Goal: Register for event/course

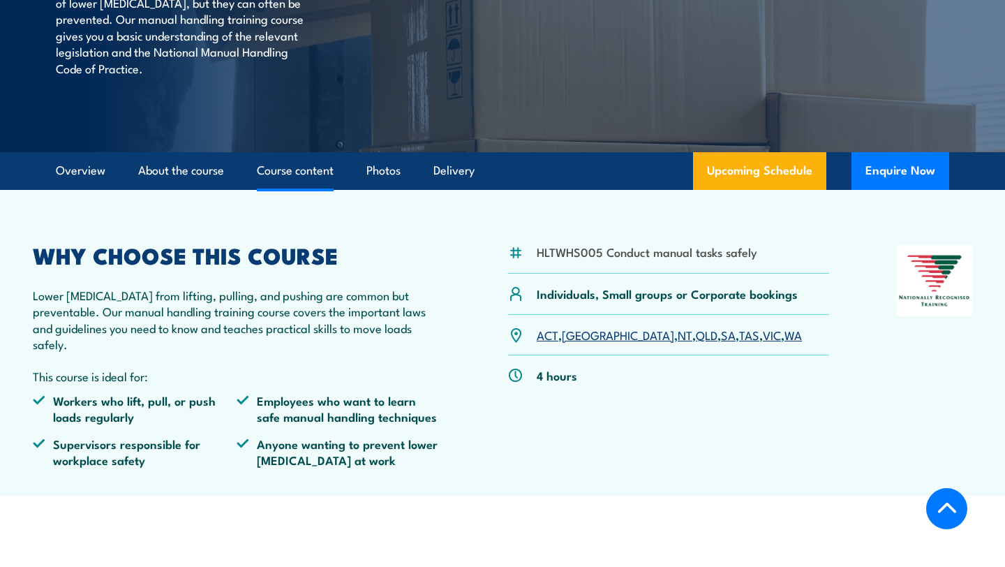
scroll to position [253, 0]
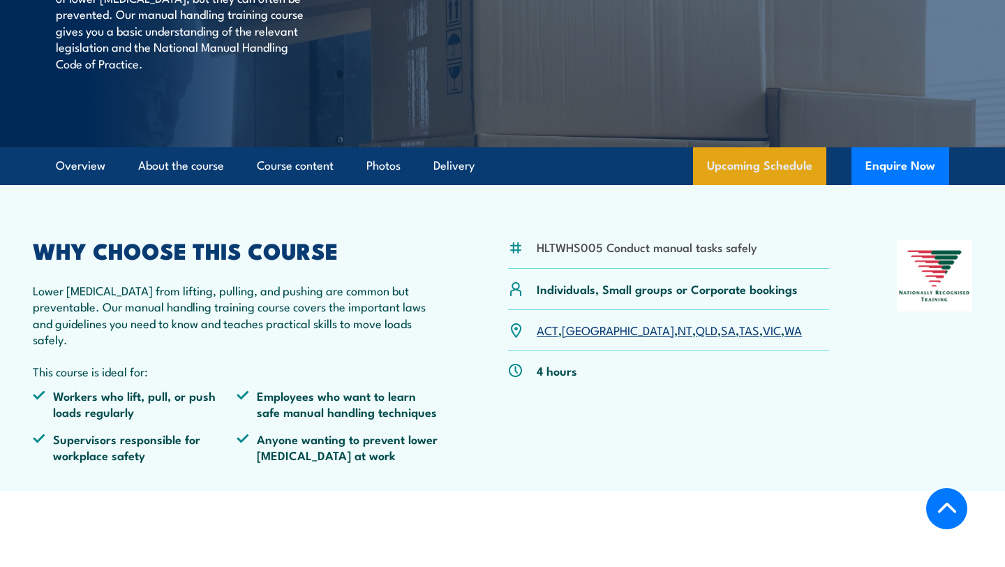
click at [771, 166] on link "Upcoming Schedule" at bounding box center [759, 166] width 133 height 38
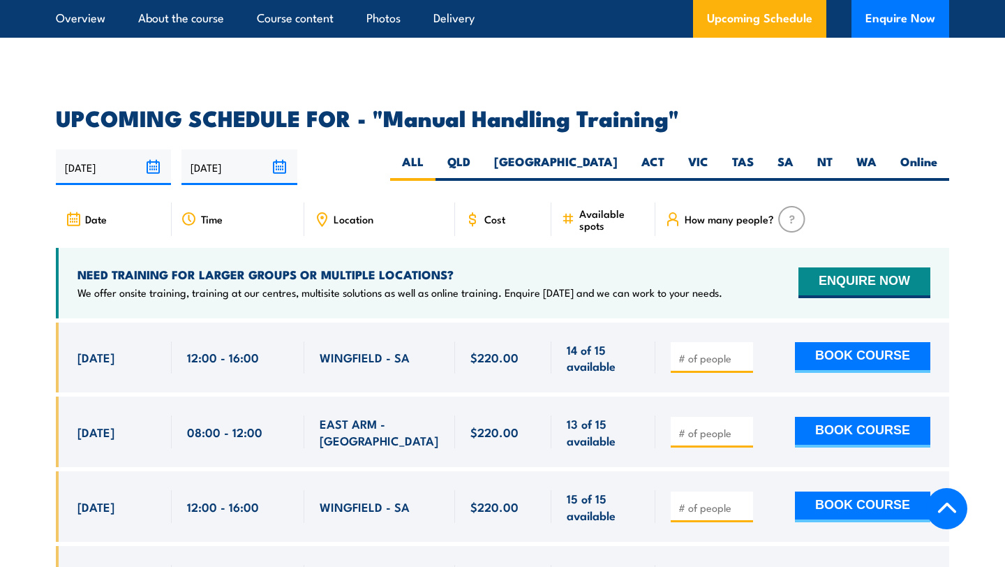
scroll to position [2030, 0]
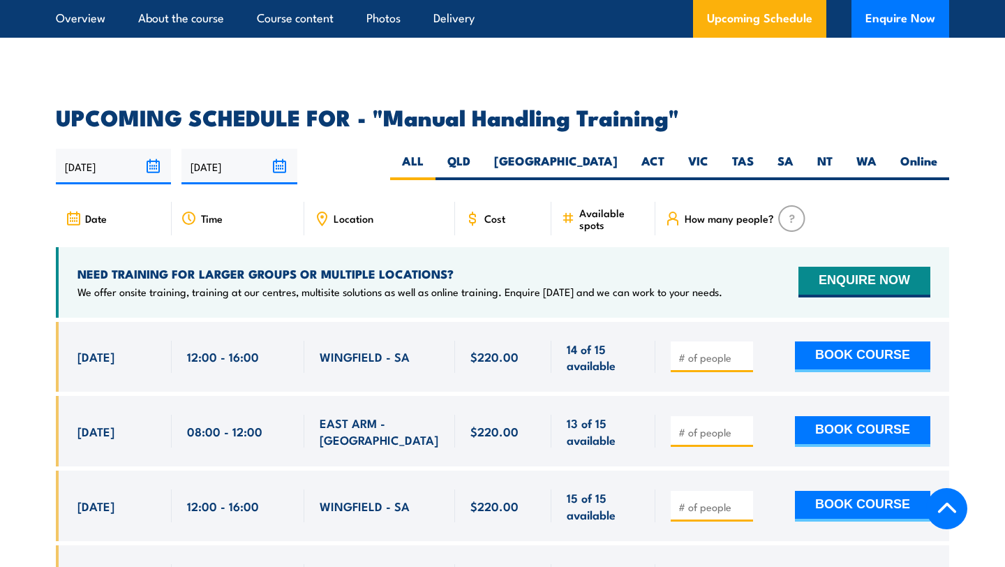
click at [407, 221] on div "Date Time Location Cost" at bounding box center [502, 224] width 893 height 45
click at [343, 212] on span "Location" at bounding box center [353, 218] width 40 height 12
click at [317, 212] on icon at bounding box center [321, 218] width 9 height 13
click at [707, 153] on label "VIC" at bounding box center [698, 166] width 44 height 27
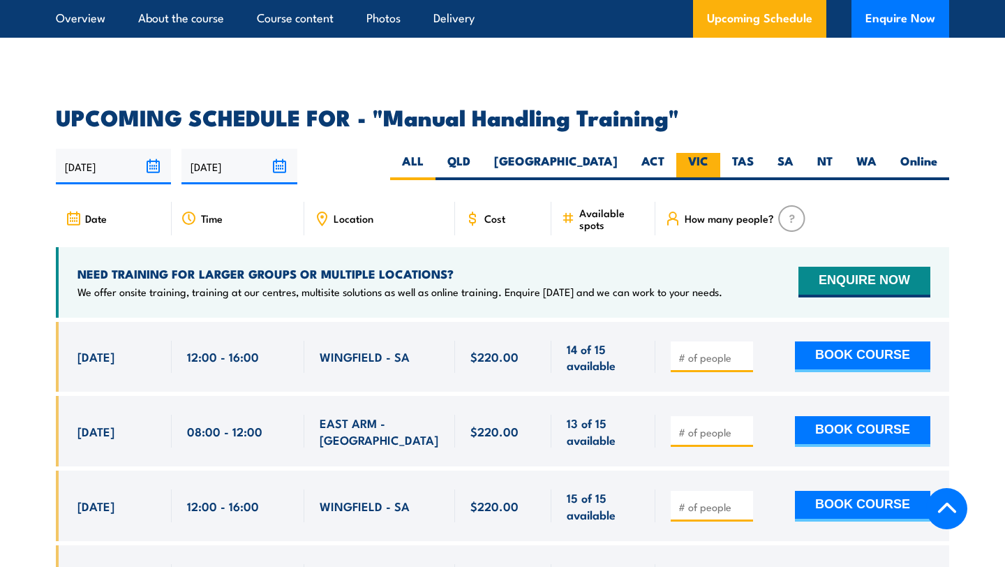
click at [708, 153] on input "VIC" at bounding box center [712, 157] width 9 height 9
radio input "true"
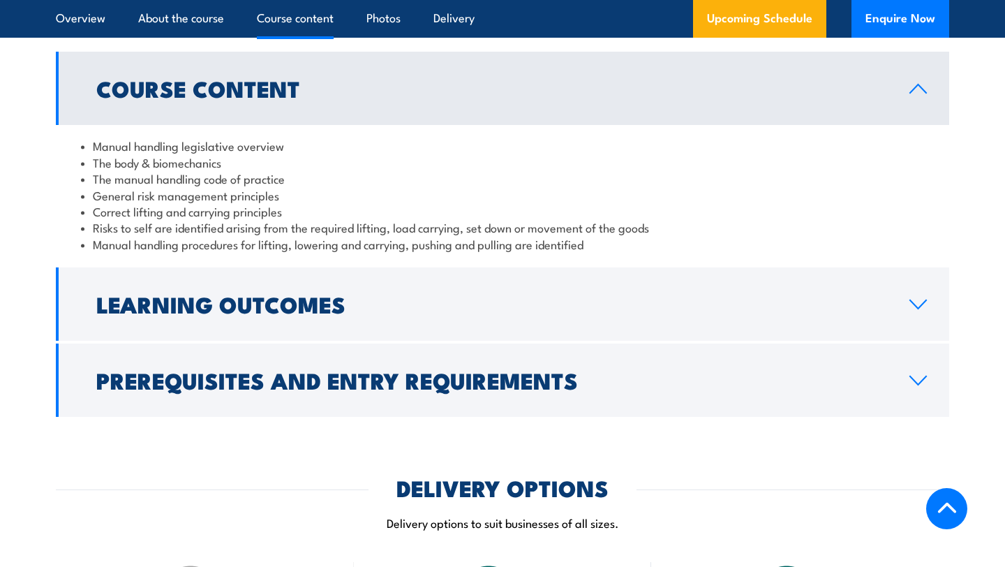
scroll to position [1101, 0]
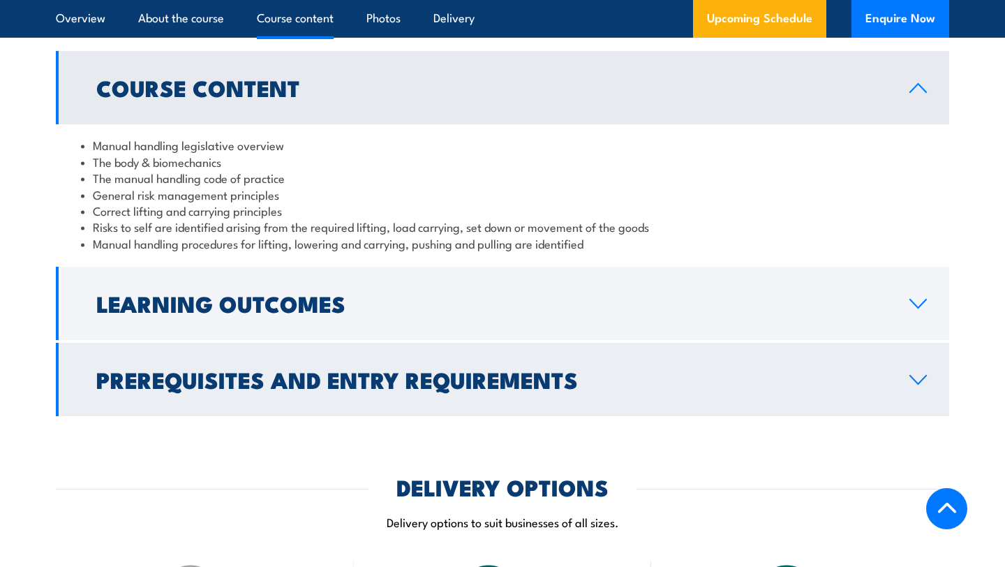
click at [444, 374] on h2 "Prerequisites and Entry Requirements" at bounding box center [491, 379] width 790 height 20
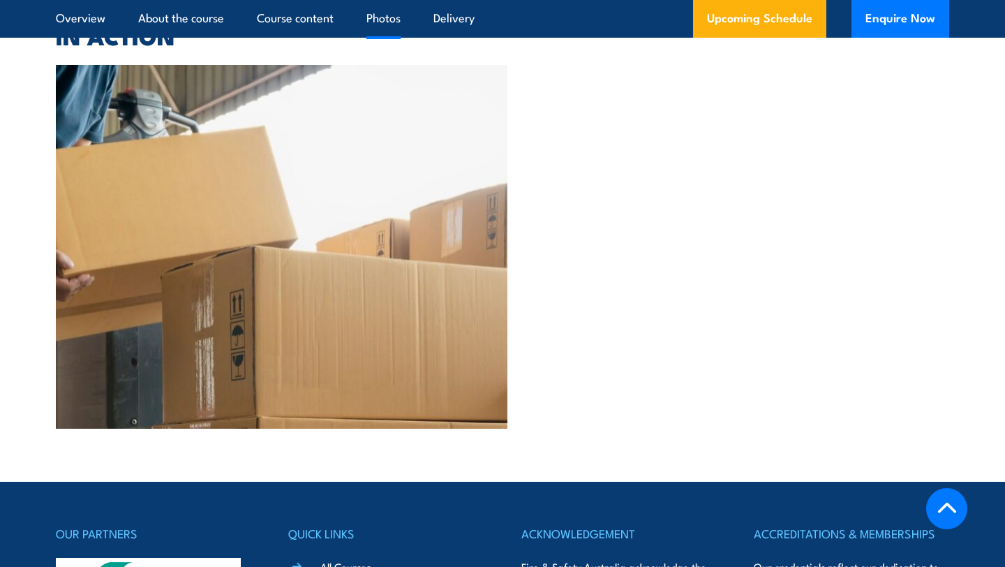
scroll to position [3025, 0]
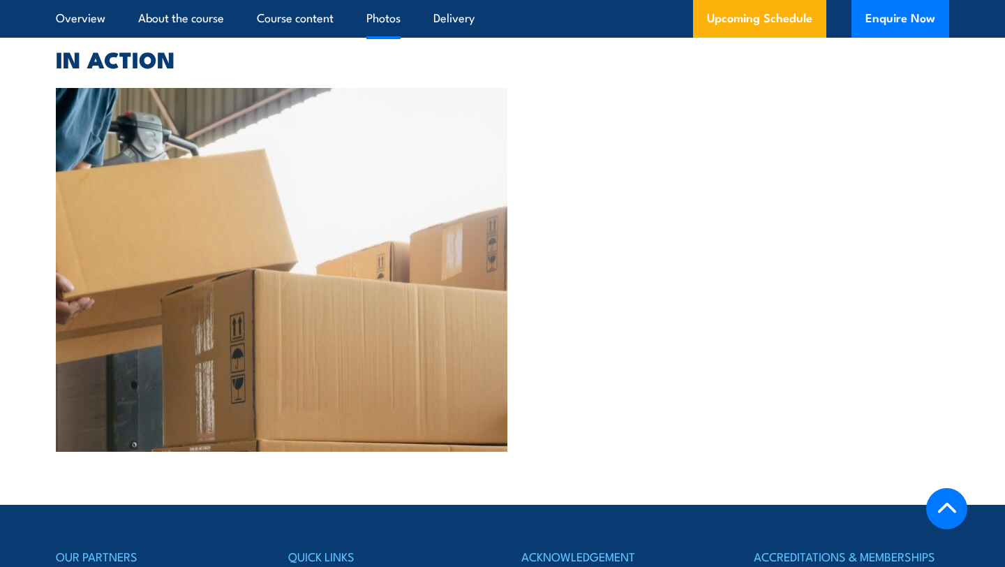
click at [450, 273] on img at bounding box center [281, 269] width 451 height 363
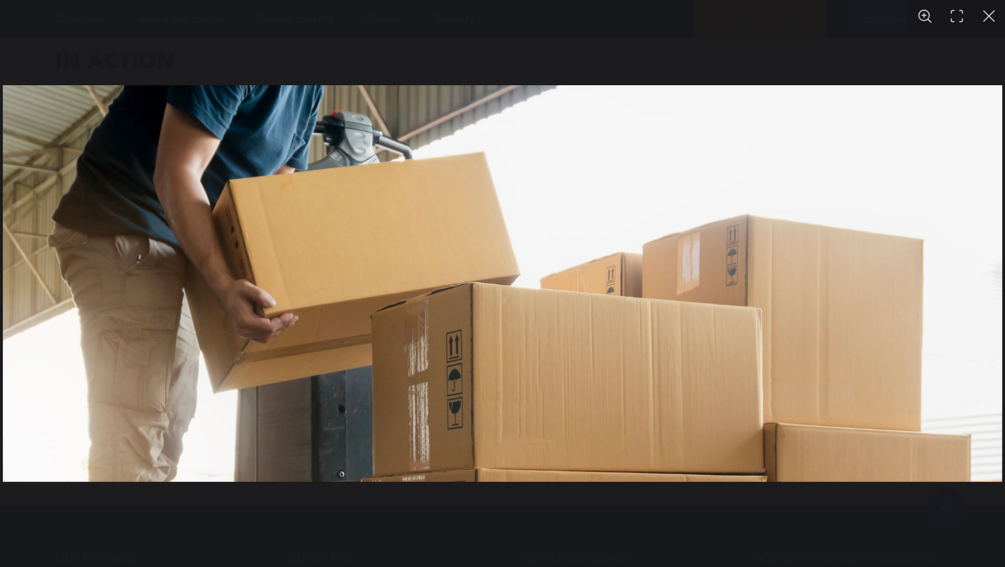
click at [450, 273] on img "You can close this modal content with the ESC key" at bounding box center [502, 283] width 999 height 396
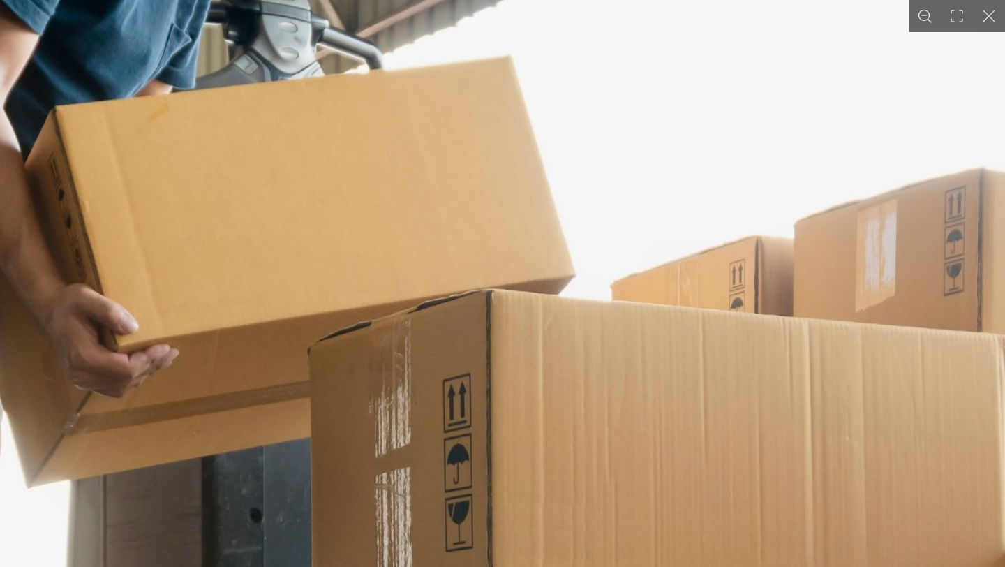
click at [993, 22] on button "You can close this modal content with the ESC key" at bounding box center [989, 16] width 32 height 32
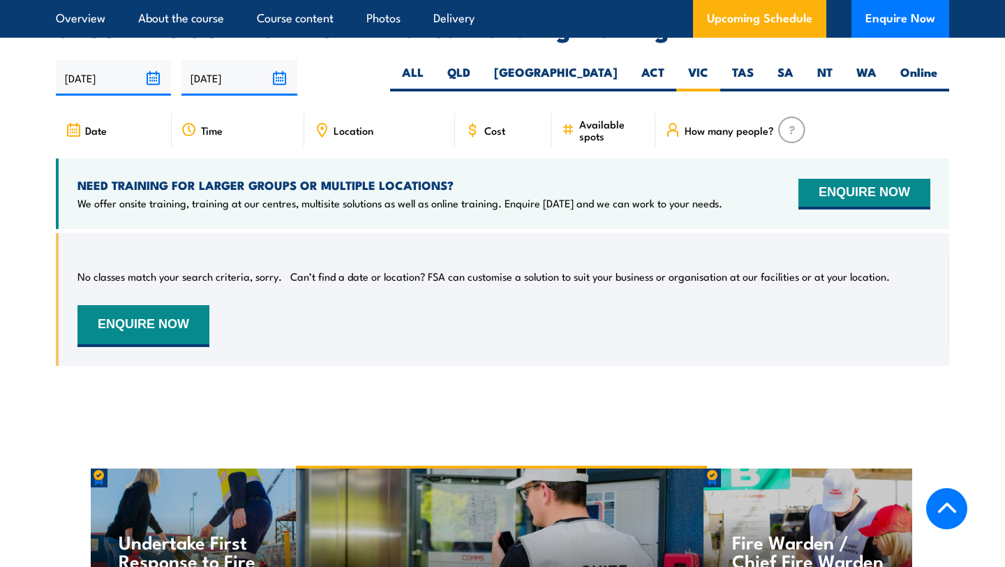
scroll to position [2106, 0]
